Goal: Task Accomplishment & Management: Manage account settings

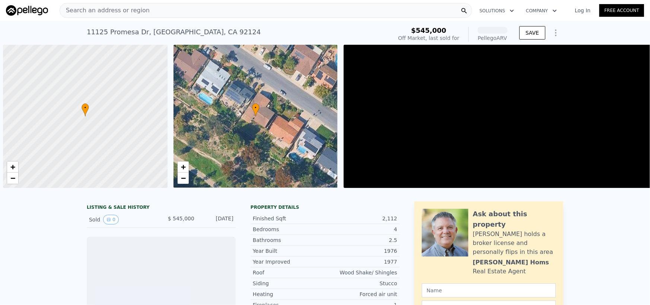
scroll to position [0, 3]
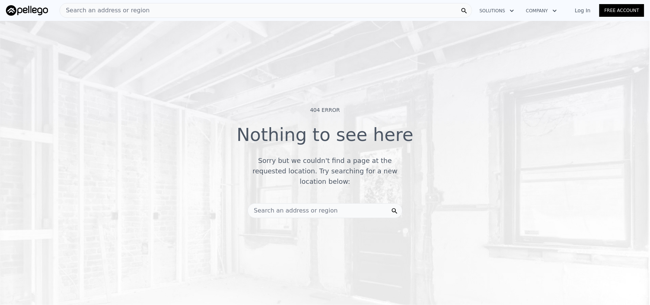
click at [32, 9] on img at bounding box center [27, 10] width 42 height 10
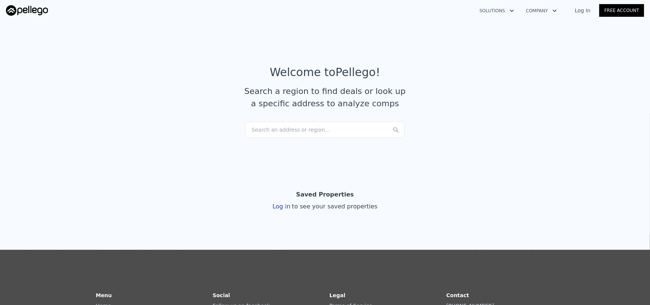
click at [585, 10] on link "Log In" at bounding box center [583, 10] width 34 height 7
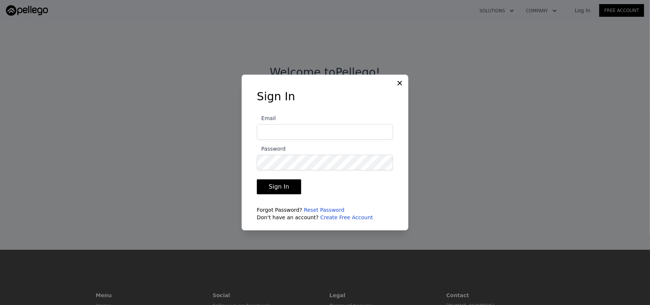
click at [290, 131] on input "Email" at bounding box center [325, 132] width 136 height 16
type input "kurt@zippad.com"
click at [282, 188] on button "Sign In" at bounding box center [279, 186] width 44 height 15
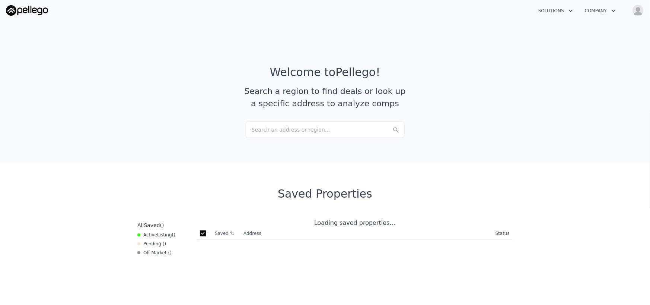
checkbox input "true"
